Goal: Information Seeking & Learning: Understand process/instructions

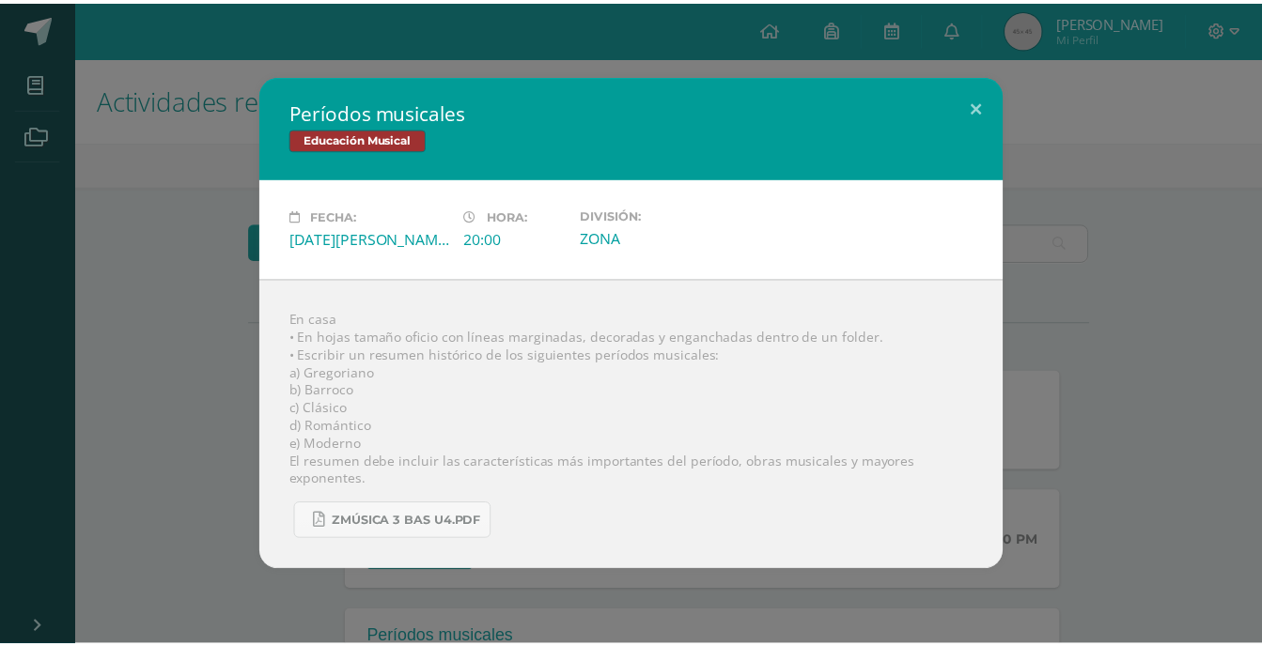
scroll to position [341, 0]
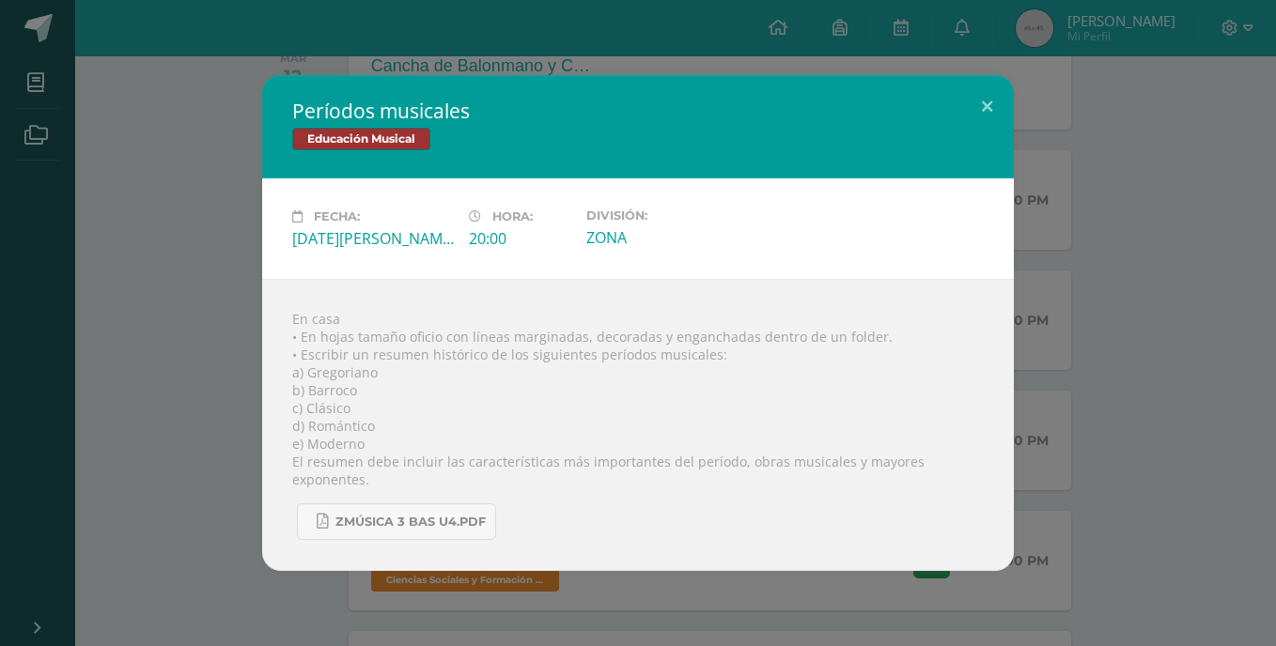
click at [237, 317] on div "Períodos musicales Educación Musical Fecha: [DATE][PERSON_NAME] Hora: 20:00 Div…" at bounding box center [638, 323] width 1261 height 496
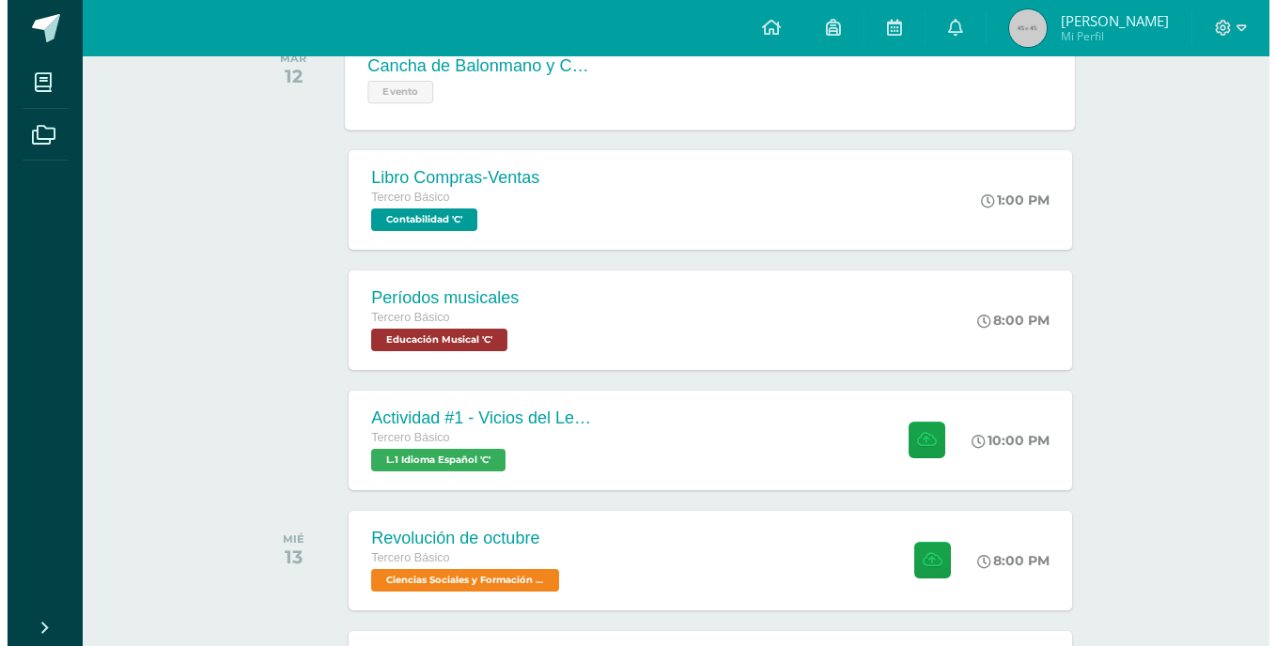
scroll to position [238, 0]
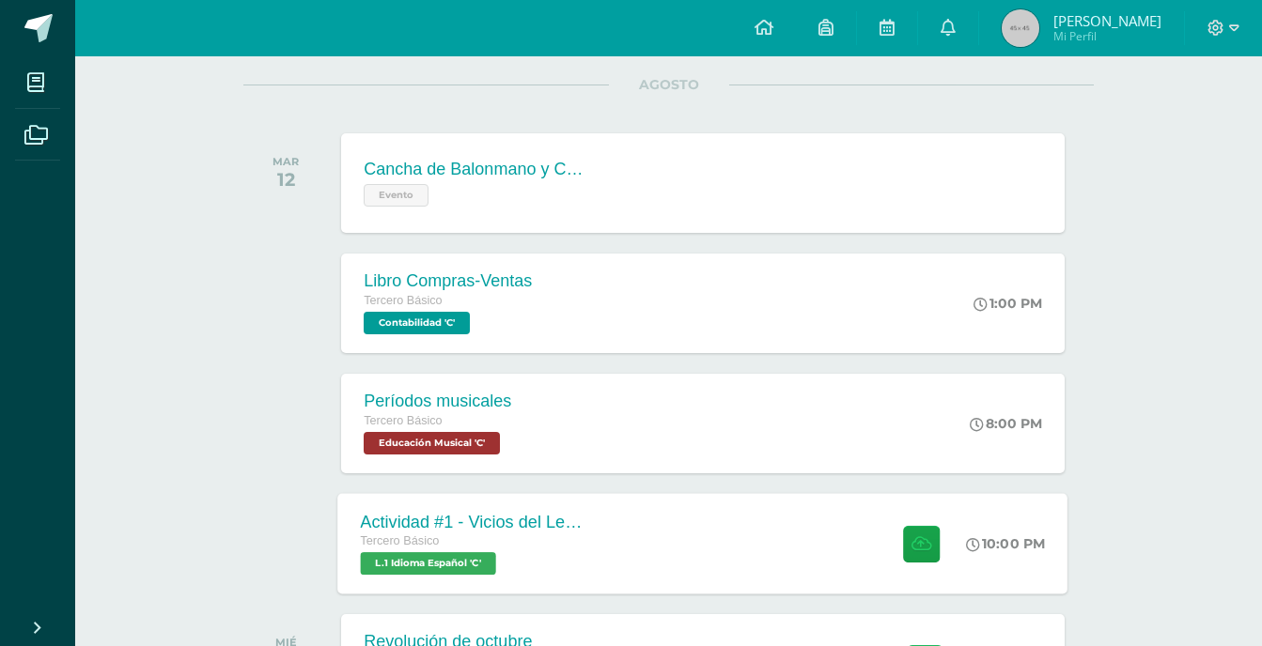
click at [428, 529] on div "Actividad #1 - Vicios del LenguaJe" at bounding box center [474, 522] width 227 height 20
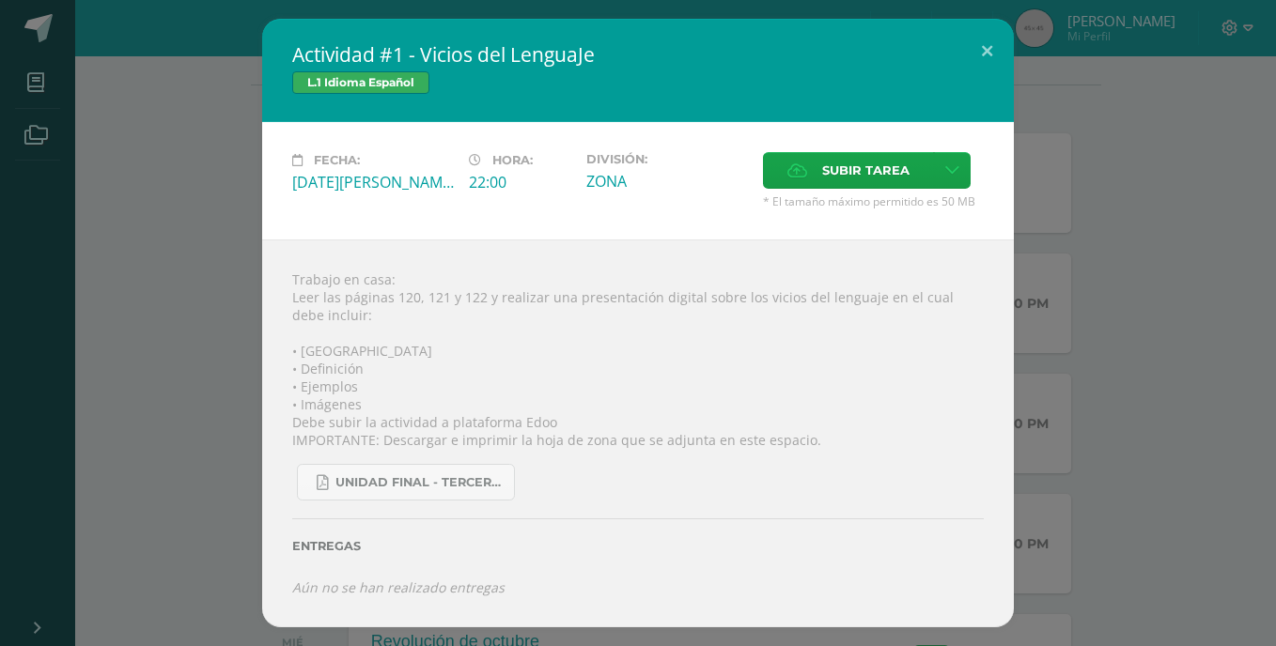
click at [496, 295] on div "Trabajo en casa: Leer las páginas 120, 121 y 122 y realizar una presentación di…" at bounding box center [638, 433] width 752 height 387
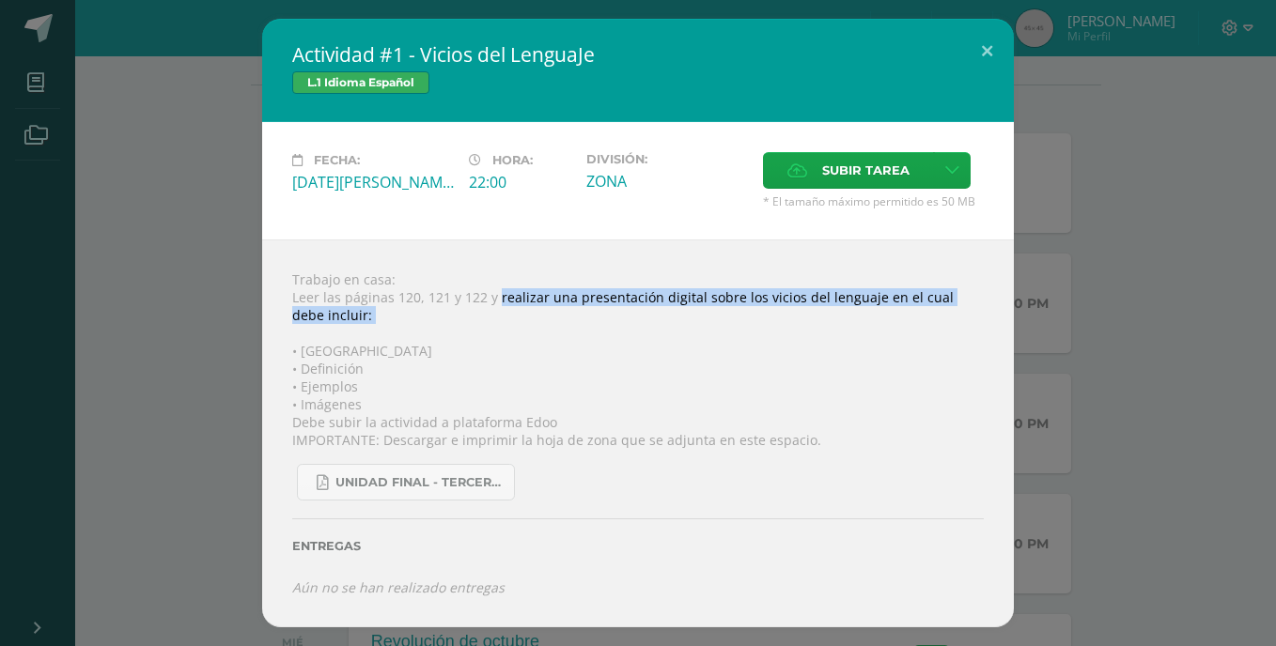
drag, startPoint x: 496, startPoint y: 295, endPoint x: 591, endPoint y: 344, distance: 106.7
click at [591, 344] on div "Trabajo en casa: Leer las páginas 120, 121 y 122 y realizar una presentación di…" at bounding box center [638, 433] width 752 height 387
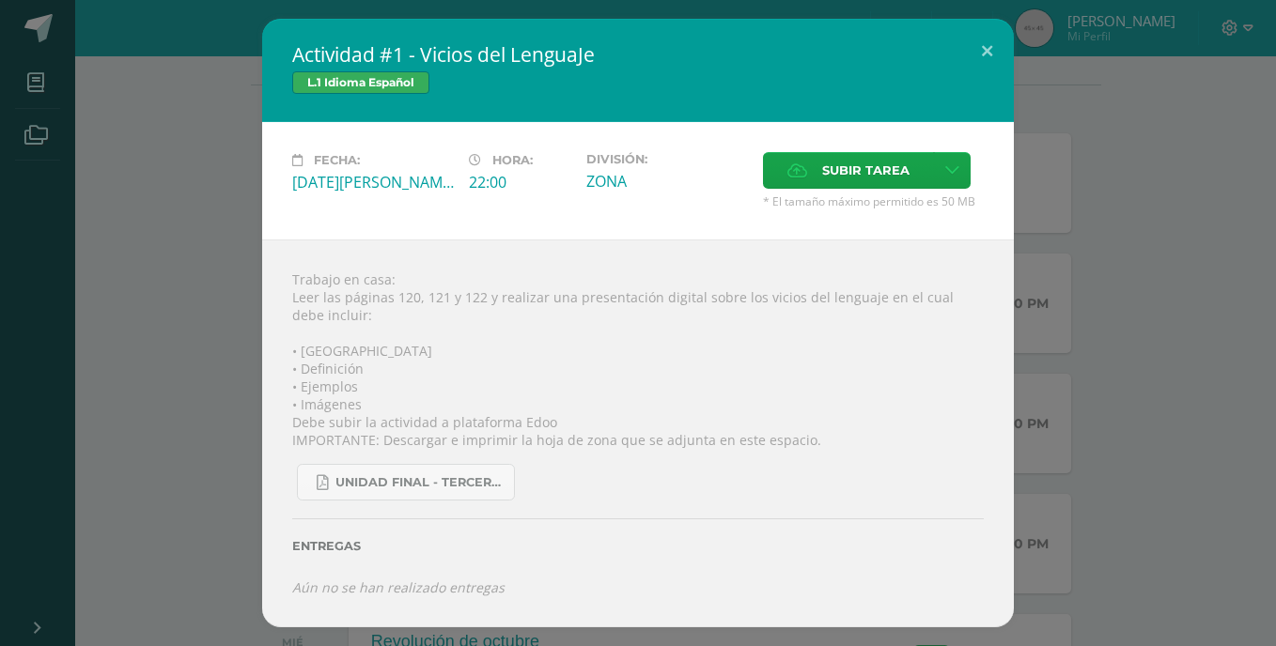
click at [612, 361] on div "Trabajo en casa: Leer las páginas 120, 121 y 122 y realizar una presentación di…" at bounding box center [638, 433] width 752 height 387
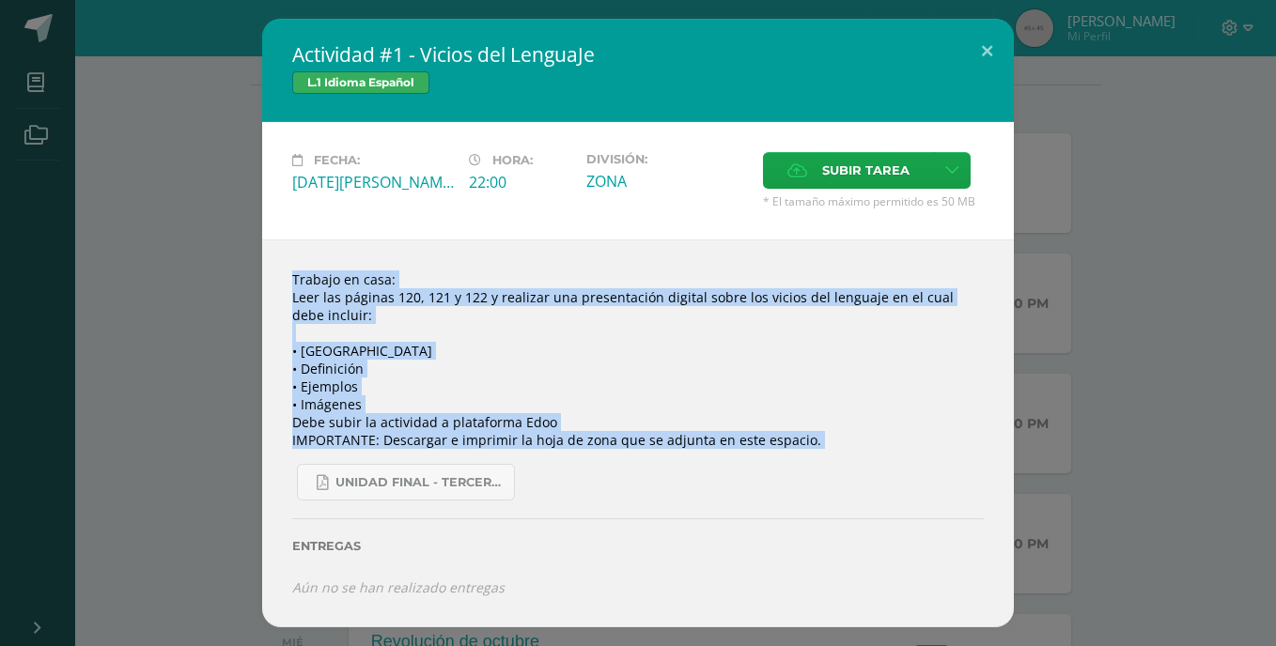
drag, startPoint x: 497, startPoint y: 288, endPoint x: 666, endPoint y: 459, distance: 240.5
click at [666, 459] on div "Trabajo en casa: Leer las páginas 120, 121 y 122 y realizar una presentación di…" at bounding box center [638, 433] width 752 height 387
drag, startPoint x: 666, startPoint y: 459, endPoint x: 622, endPoint y: 374, distance: 96.2
click at [622, 374] on div "Trabajo en casa: Leer las páginas 120, 121 y 122 y realizar una presentación di…" at bounding box center [638, 433] width 752 height 387
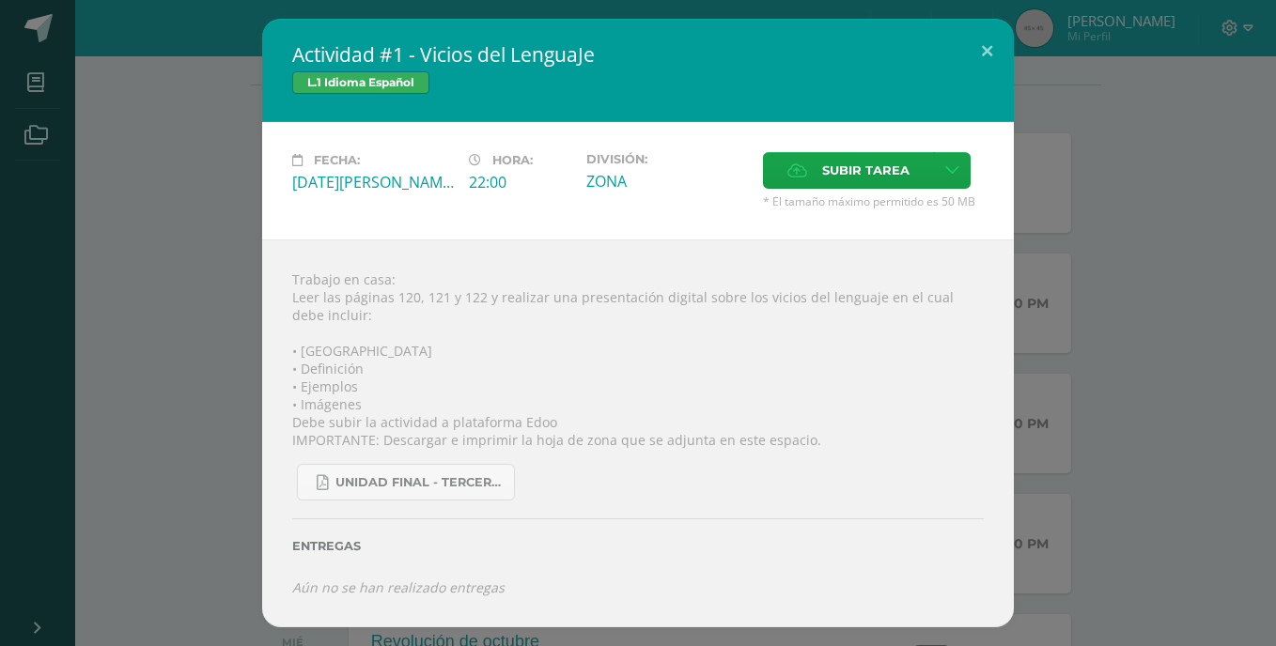
click at [493, 293] on div "Trabajo en casa: Leer las páginas 120, 121 y 122 y realizar una presentación di…" at bounding box center [638, 433] width 752 height 387
drag, startPoint x: 493, startPoint y: 293, endPoint x: 611, endPoint y: 310, distance: 118.7
click at [611, 310] on div "Trabajo en casa: Leer las páginas 120, 121 y 122 y realizar una presentación di…" at bounding box center [638, 433] width 752 height 387
click at [614, 406] on div "Trabajo en casa: Leer las páginas 120, 121 y 122 y realizar una presentación di…" at bounding box center [638, 433] width 752 height 387
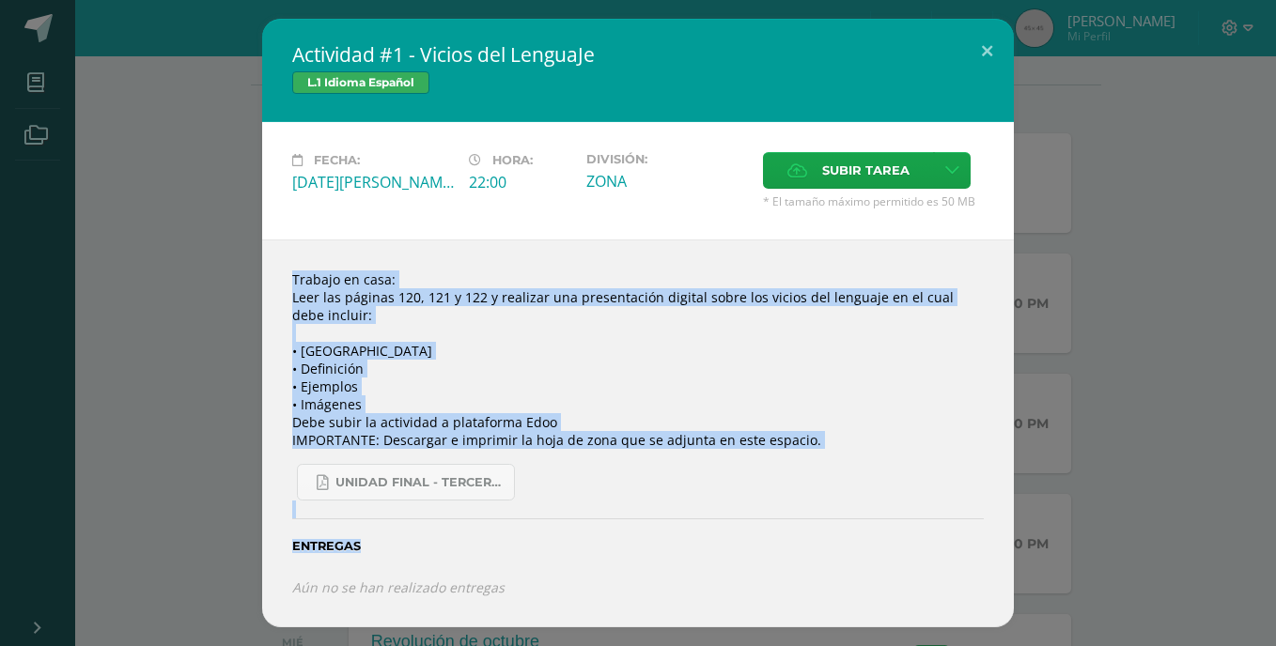
drag, startPoint x: 492, startPoint y: 288, endPoint x: 729, endPoint y: 537, distance: 343.6
click at [729, 537] on div "Trabajo en casa: Leer las páginas 120, 121 y 122 y realizar una presentación di…" at bounding box center [638, 433] width 752 height 387
click at [729, 537] on div "Entregas" at bounding box center [638, 539] width 692 height 77
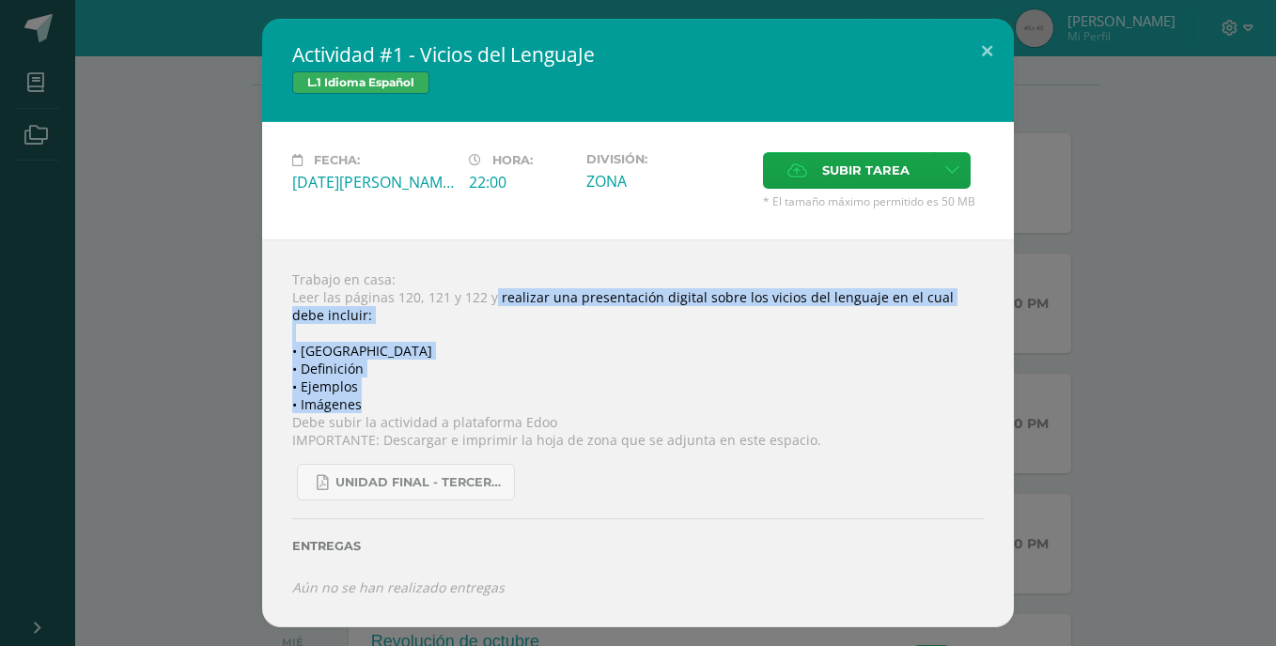
drag, startPoint x: 492, startPoint y: 293, endPoint x: 734, endPoint y: 397, distance: 262.7
click at [734, 397] on div "Trabajo en casa: Leer las páginas 120, 121 y 122 y realizar una presentación di…" at bounding box center [638, 433] width 752 height 387
copy div "realizar una presentación digital sobre los vicios del lenguaje en el cual debe…"
click at [388, 389] on div "Trabajo en casa: Leer las páginas 120, 121 y 122 y realizar una presentación di…" at bounding box center [638, 433] width 752 height 387
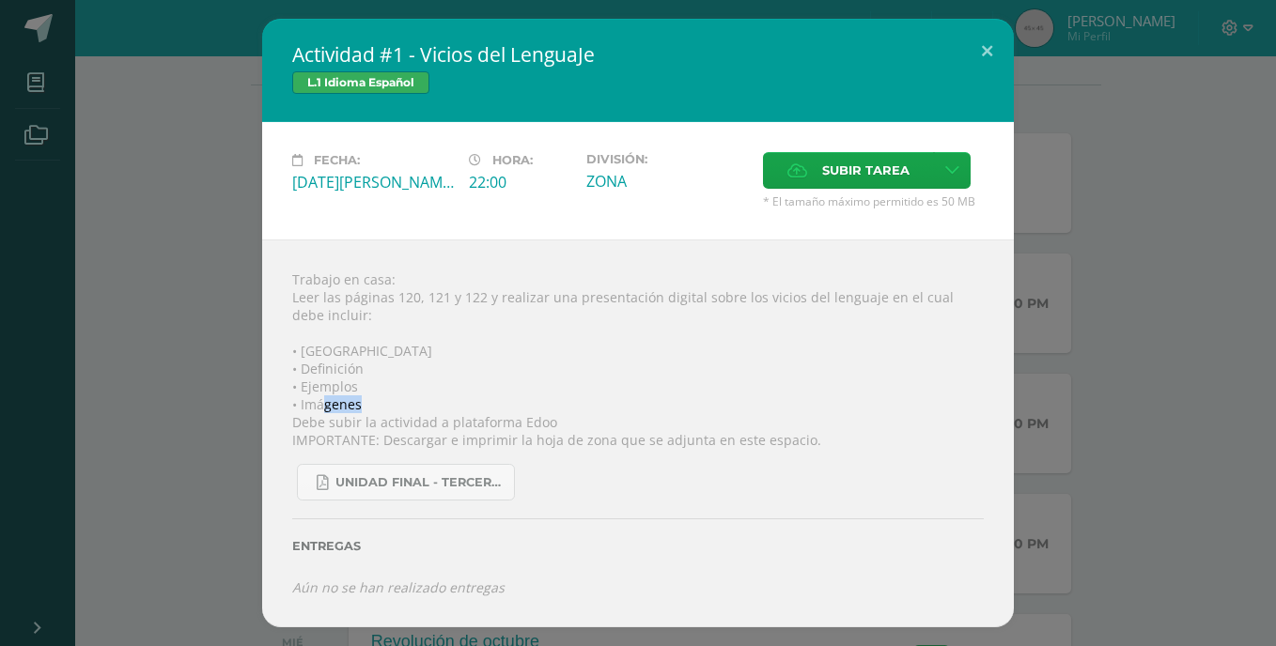
drag, startPoint x: 363, startPoint y: 396, endPoint x: 327, endPoint y: 404, distance: 36.7
click at [327, 404] on div "Trabajo en casa: Leer las páginas 120, 121 y 122 y realizar una presentación di…" at bounding box center [638, 433] width 752 height 387
drag, startPoint x: 327, startPoint y: 404, endPoint x: 394, endPoint y: 394, distance: 67.5
click at [394, 394] on div "Trabajo en casa: Leer las páginas 120, 121 y 122 y realizar una presentación di…" at bounding box center [638, 433] width 752 height 387
drag, startPoint x: 370, startPoint y: 394, endPoint x: 286, endPoint y: 398, distance: 84.7
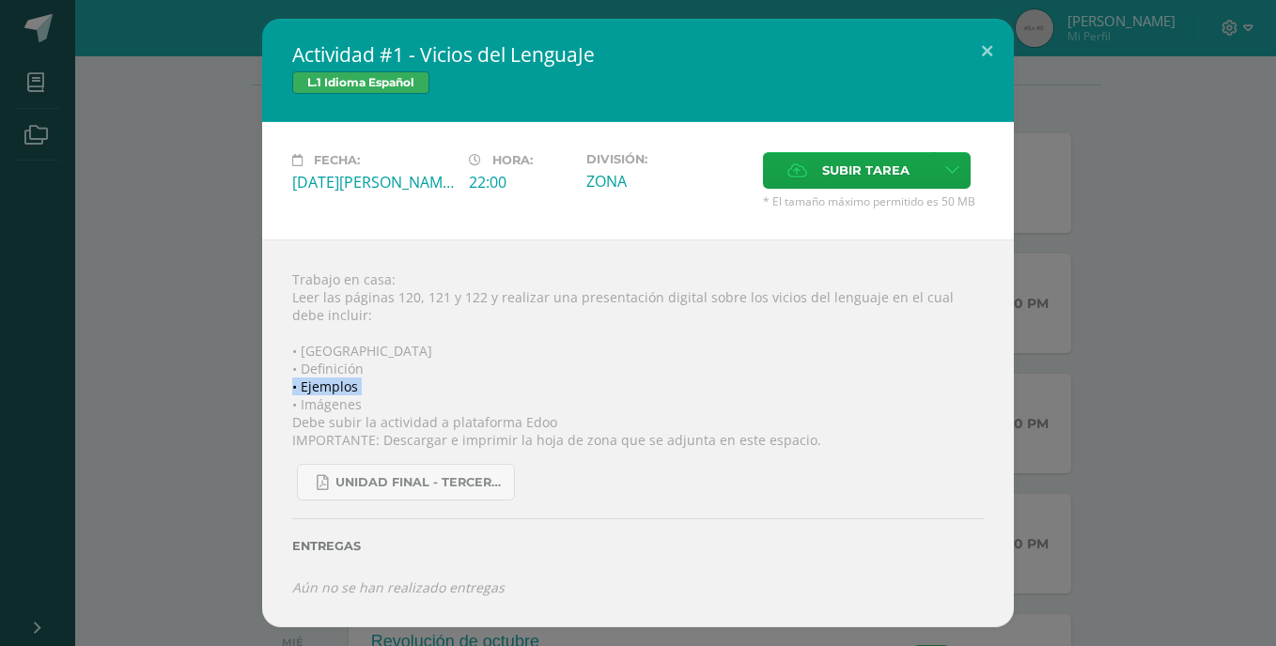
click at [286, 398] on div "Trabajo en casa: Leer las páginas 120, 121 y 122 y realizar una presentación di…" at bounding box center [638, 433] width 752 height 387
